Goal: Navigation & Orientation: Find specific page/section

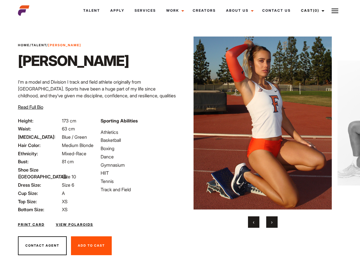
click at [312, 11] on link "Cast (0)" at bounding box center [312, 10] width 32 height 15
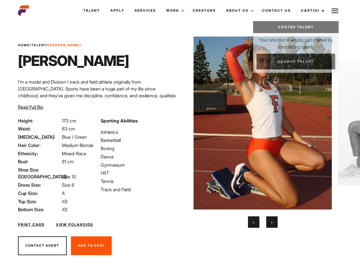
click at [335, 11] on img at bounding box center [335, 10] width 7 height 7
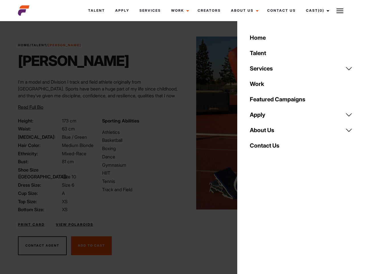
click at [263, 132] on link "About Us" at bounding box center [301, 129] width 110 height 15
click at [180, 123] on div "Sporting Abilities Athletics Basketball Boxing Dance Gymnasium HIIT Tennis Trac…" at bounding box center [141, 165] width 84 height 96
click at [254, 222] on div "Home Talent Services Talent Casting Photography Videography Creative Hair and M…" at bounding box center [301, 137] width 128 height 274
click at [272, 222] on div "Home Talent Services Talent Casting Photography Videography Creative Hair and M…" at bounding box center [301, 137] width 128 height 274
